Goal: Transaction & Acquisition: Purchase product/service

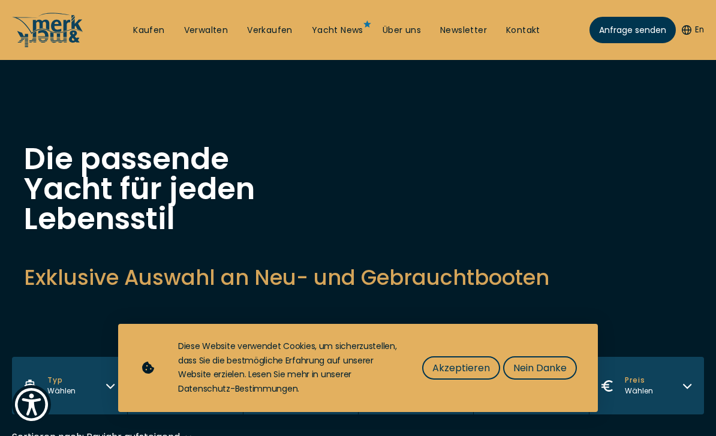
click at [535, 362] on span "Nein Danke" at bounding box center [539, 367] width 53 height 15
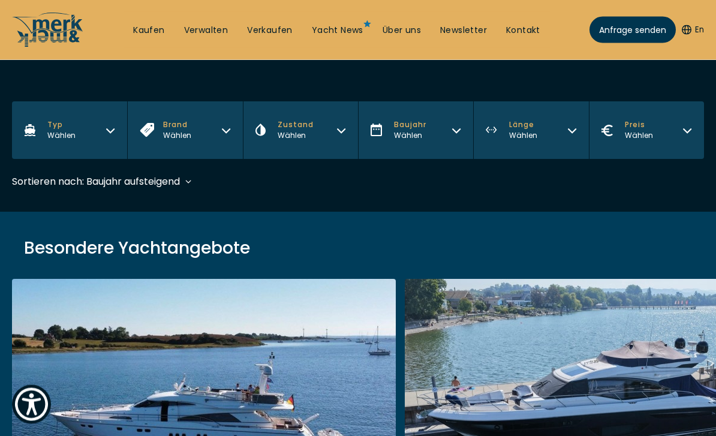
click at [83, 128] on button "Typ Wählen" at bounding box center [69, 131] width 115 height 58
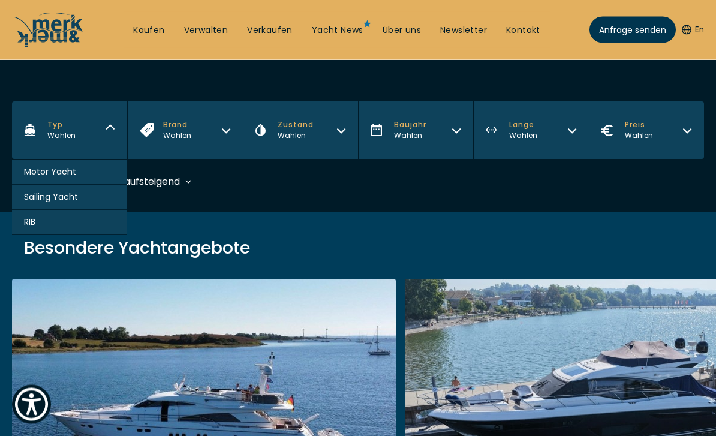
scroll to position [255, 0]
click at [98, 206] on button "Sailing Yacht" at bounding box center [69, 197] width 115 height 25
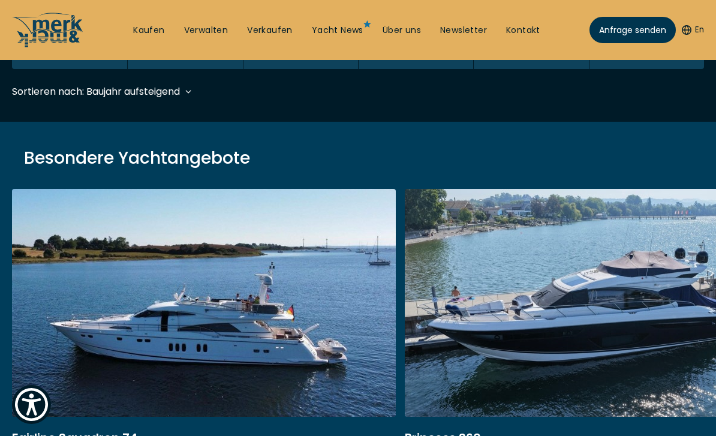
scroll to position [357, 0]
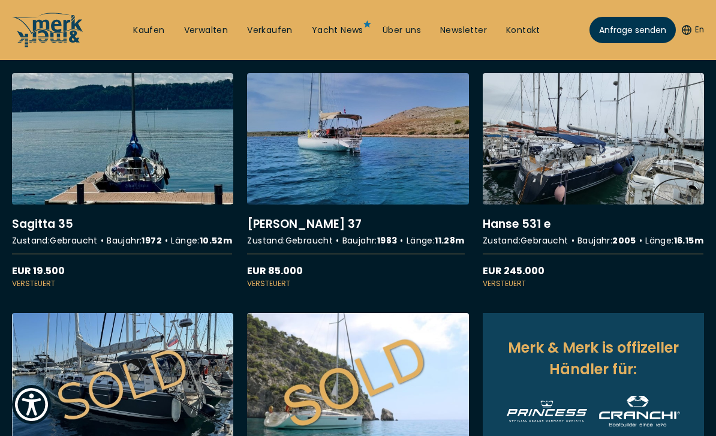
scroll to position [472, 0]
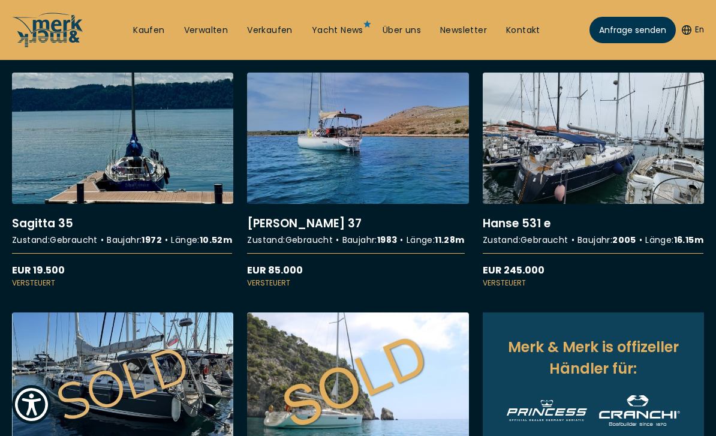
click at [583, 149] on link "More details about [PERSON_NAME] 531 e" at bounding box center [593, 181] width 221 height 216
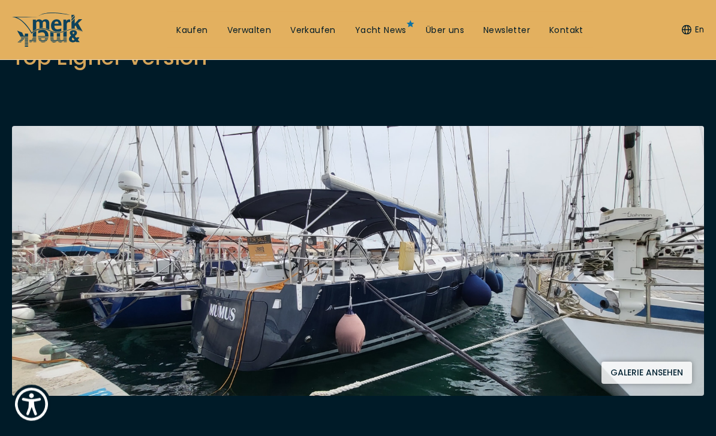
scroll to position [160, 0]
click at [632, 369] on button "Galerie ansehen" at bounding box center [646, 373] width 91 height 22
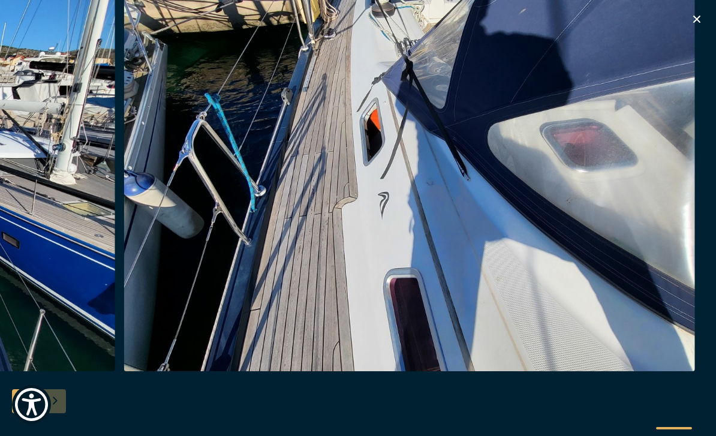
click at [697, 22] on icon "button" at bounding box center [697, 19] width 14 height 14
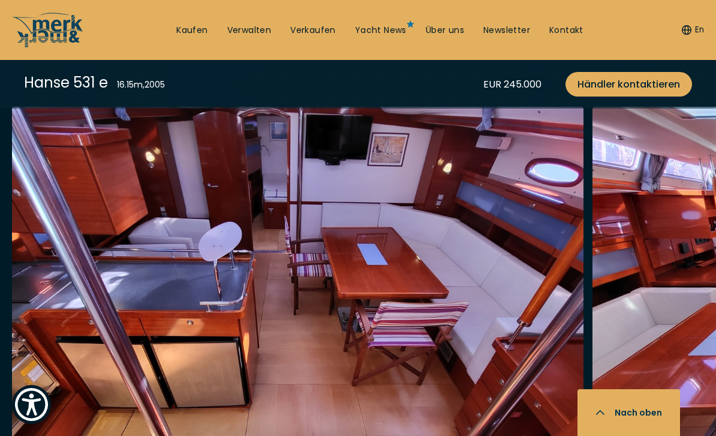
scroll to position [1979, 0]
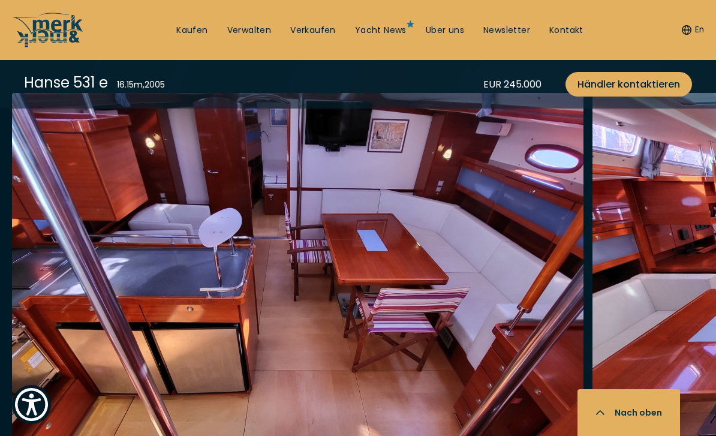
click at [441, 291] on img "button" at bounding box center [297, 285] width 571 height 384
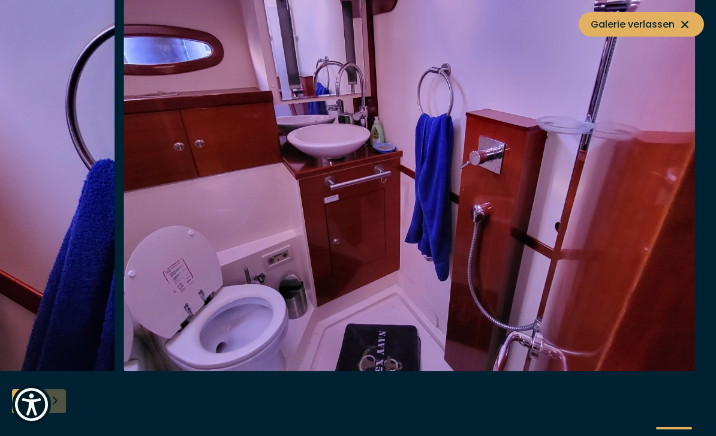
scroll to position [2355, 0]
click at [688, 22] on icon at bounding box center [685, 24] width 14 height 14
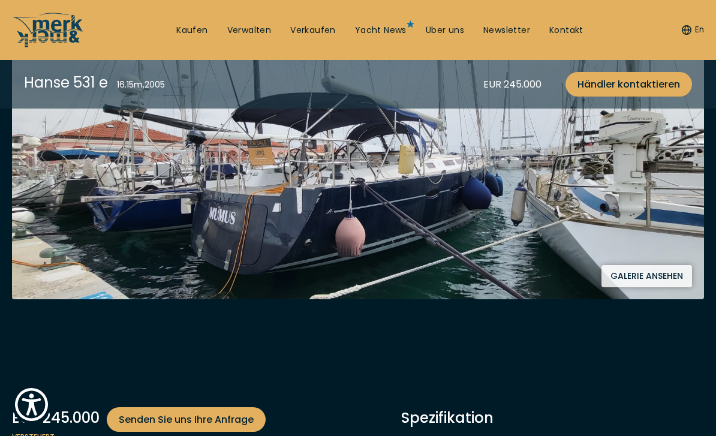
scroll to position [242, 0]
